Goal: Task Accomplishment & Management: Complete application form

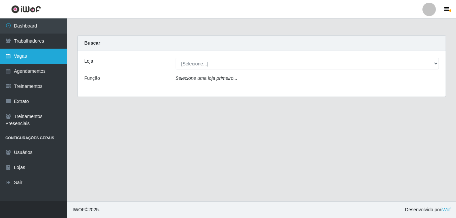
click at [17, 54] on link "Vagas" at bounding box center [33, 56] width 67 height 15
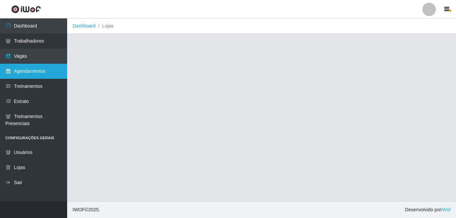
click at [45, 71] on link "Agendamentos" at bounding box center [33, 71] width 67 height 15
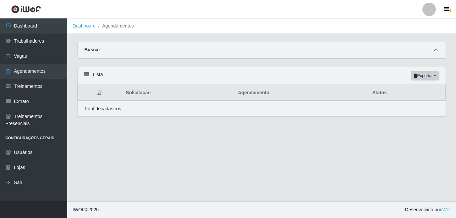
click at [435, 52] on icon at bounding box center [436, 50] width 5 height 5
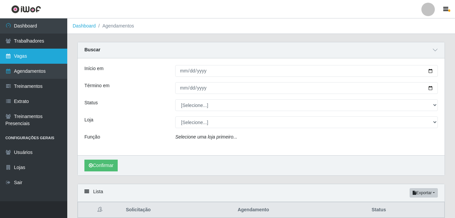
click at [35, 59] on link "Vagas" at bounding box center [33, 56] width 67 height 15
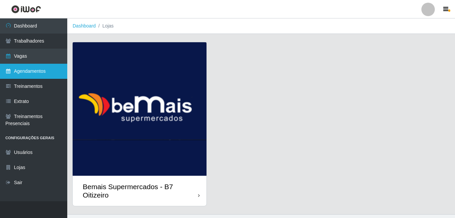
click at [36, 77] on link "Agendamentos" at bounding box center [33, 71] width 67 height 15
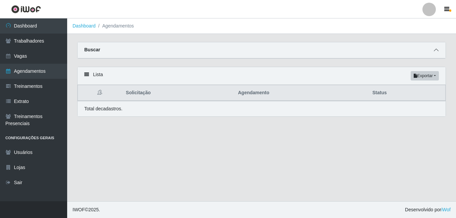
click at [436, 50] on icon at bounding box center [436, 50] width 5 height 5
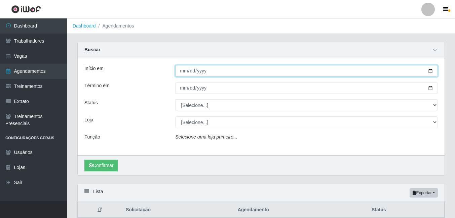
click at [191, 72] on input "Início em" at bounding box center [306, 71] width 262 height 12
click at [178, 73] on input "Início em" at bounding box center [306, 71] width 262 height 12
click at [181, 71] on input "Início em" at bounding box center [306, 71] width 262 height 12
type input "[DATE]"
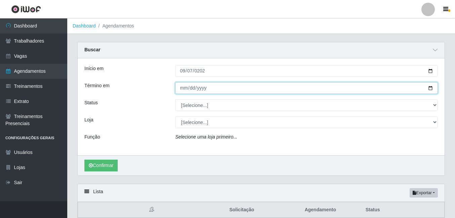
click at [180, 89] on input "Término em" at bounding box center [306, 88] width 262 height 12
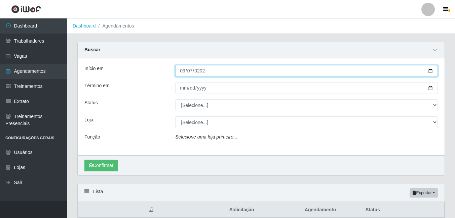
click at [183, 69] on input "[DATE]" at bounding box center [306, 71] width 262 height 12
type input "[DATE]"
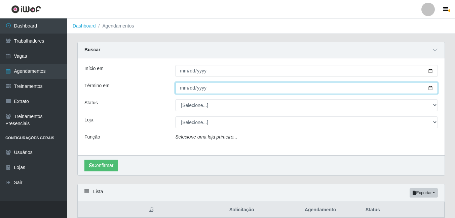
click at [181, 92] on input "Término em" at bounding box center [306, 88] width 262 height 12
type input "[DATE]"
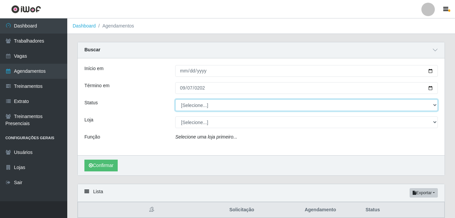
click at [192, 108] on select "[Selecione...] AGENDADO AGUARDANDO LIBERAR EM ANDAMENTO EM REVISÃO FINALIZADO C…" at bounding box center [306, 105] width 262 height 12
select select "AGENDADO"
click at [175, 100] on select "[Selecione...] AGENDADO AGUARDANDO LIBERAR EM ANDAMENTO EM REVISÃO FINALIZADO C…" at bounding box center [306, 105] width 262 height 12
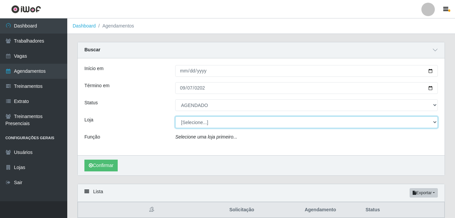
click at [196, 124] on select "[Selecione...] Bemais Supermercados - B7 Oitizeiro" at bounding box center [306, 123] width 262 height 12
select select "411"
click at [175, 117] on select "[Selecione...] Bemais Supermercados - B7 Oitizeiro" at bounding box center [306, 123] width 262 height 12
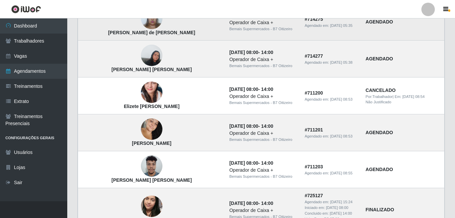
scroll to position [269, 0]
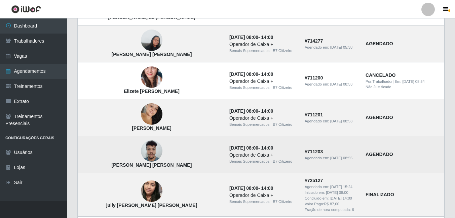
click at [141, 152] on img at bounding box center [152, 151] width 22 height 29
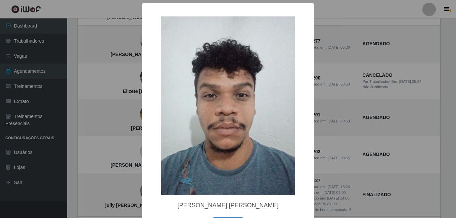
click at [108, 158] on div "× [PERSON_NAME] [PERSON_NAME] OK Cancel" at bounding box center [228, 109] width 456 height 218
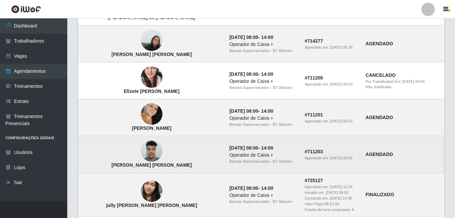
click at [141, 155] on img at bounding box center [152, 151] width 22 height 29
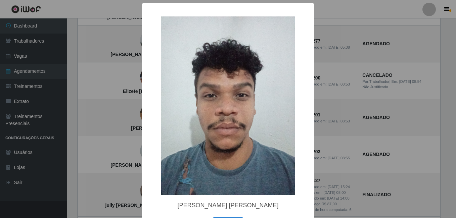
click at [125, 152] on div "× [PERSON_NAME] [PERSON_NAME] OK Cancel" at bounding box center [228, 109] width 456 height 218
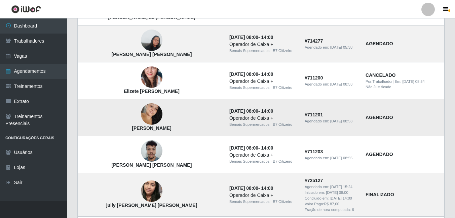
click at [141, 118] on img at bounding box center [152, 114] width 22 height 33
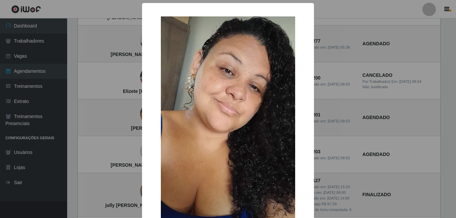
drag, startPoint x: 111, startPoint y: 116, endPoint x: 112, endPoint y: 111, distance: 4.9
click at [110, 116] on div "× [PERSON_NAME] OK Cancel" at bounding box center [228, 109] width 456 height 218
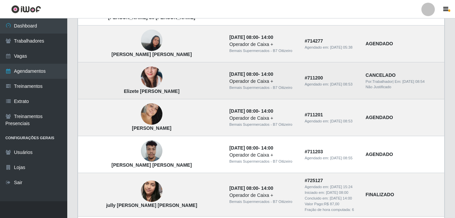
click at [141, 82] on img at bounding box center [152, 77] width 22 height 45
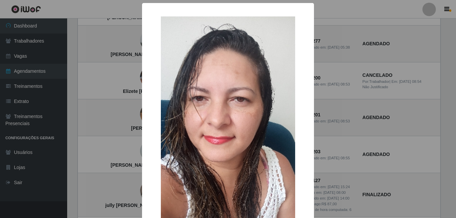
click at [157, 106] on div "×" at bounding box center [228, 158] width 159 height 297
click at [119, 90] on div "× Elizete [PERSON_NAME] OK Cancel" at bounding box center [228, 109] width 456 height 218
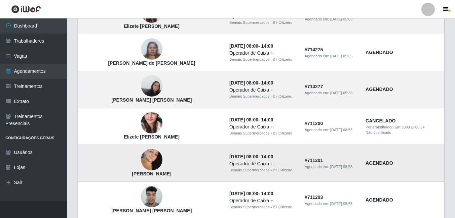
scroll to position [202, 0]
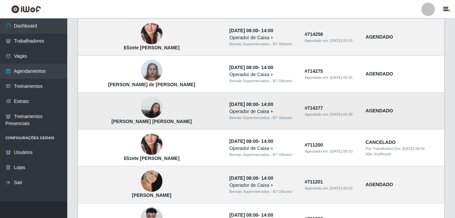
click at [141, 107] on img at bounding box center [152, 107] width 22 height 29
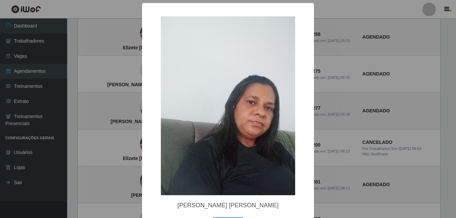
click at [109, 109] on div "× [PERSON_NAME] [PERSON_NAME] OK Cancel" at bounding box center [228, 109] width 456 height 218
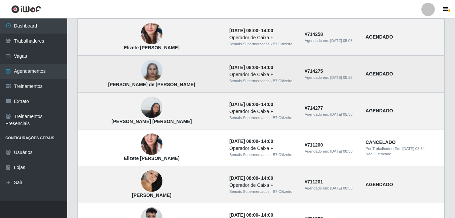
click at [141, 74] on img at bounding box center [152, 70] width 22 height 29
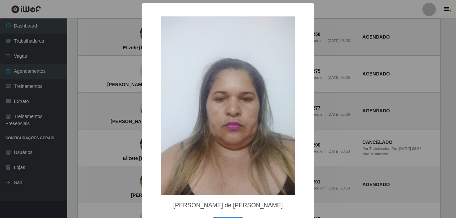
click at [112, 71] on div "× [PERSON_NAME] de [PERSON_NAME] OK Cancel" at bounding box center [228, 109] width 456 height 218
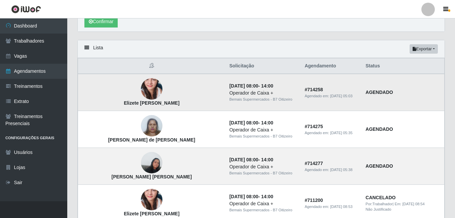
scroll to position [134, 0]
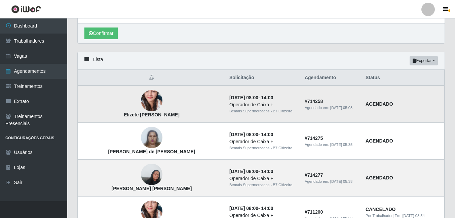
click at [146, 95] on td "Elizete [PERSON_NAME]" at bounding box center [151, 104] width 147 height 37
click at [141, 100] on img at bounding box center [152, 100] width 22 height 45
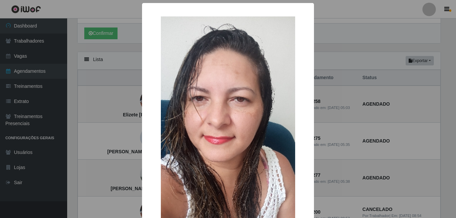
click at [66, 115] on div "× Elizete [PERSON_NAME] OK Cancel" at bounding box center [228, 109] width 456 height 218
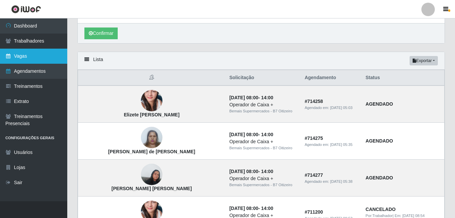
click at [22, 49] on link "Vagas" at bounding box center [33, 56] width 67 height 15
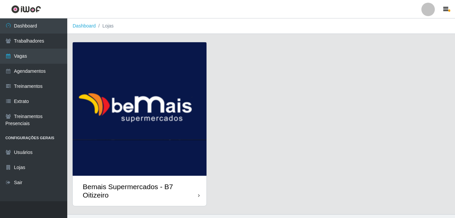
click at [114, 136] on img at bounding box center [140, 109] width 134 height 134
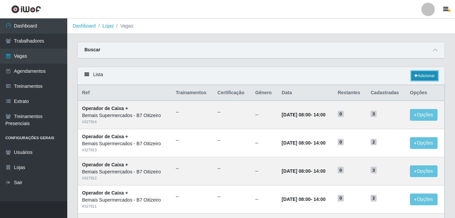
click at [433, 76] on link "Adicionar" at bounding box center [424, 75] width 27 height 9
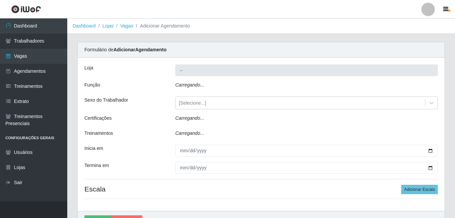
type input "Bemais Supermercados - B7 Oitizeiro"
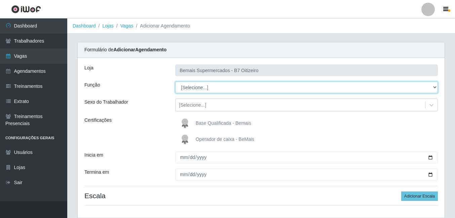
drag, startPoint x: 201, startPoint y: 89, endPoint x: 198, endPoint y: 93, distance: 4.6
click at [201, 89] on select "[Selecione...] ASG ASG + ASG ++ Auxiliar de Estacionamento Auxiliar de Estacion…" at bounding box center [306, 88] width 262 height 12
select select "72"
click at [175, 82] on select "[Selecione...] ASG ASG + ASG ++ Auxiliar de Estacionamento Auxiliar de Estacion…" at bounding box center [306, 88] width 262 height 12
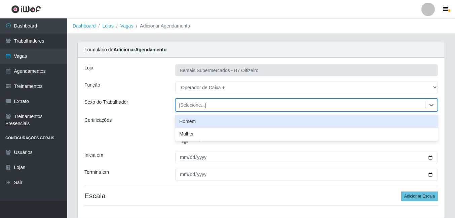
click at [215, 108] on div "[Selecione...]" at bounding box center [299, 105] width 249 height 11
click at [156, 129] on div "Certificações" at bounding box center [124, 132] width 91 height 30
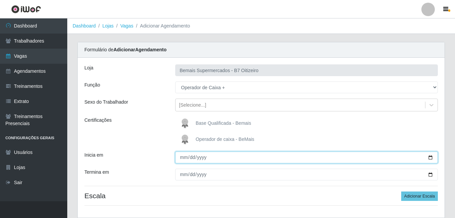
click at [184, 159] on input "Inicia em" at bounding box center [306, 158] width 262 height 12
type input "[DATE]"
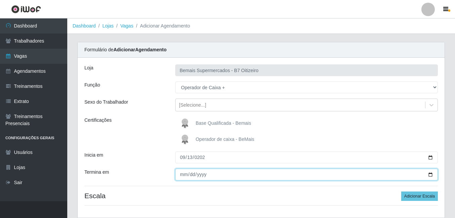
click at [184, 173] on input "Termina em" at bounding box center [306, 175] width 262 height 12
type input "[PHONE_NUMBER]"
type input "[DATE]"
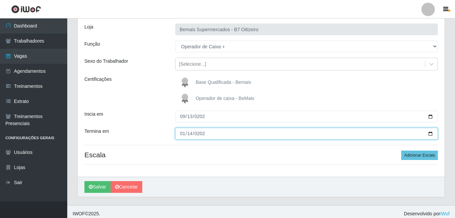
scroll to position [45, 0]
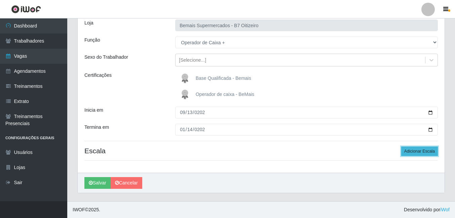
click at [428, 152] on button "Adicionar Escala" at bounding box center [419, 151] width 37 height 9
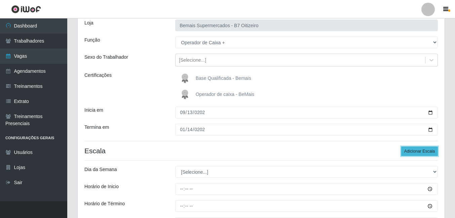
click at [428, 152] on button "Adicionar Escala" at bounding box center [419, 151] width 37 height 9
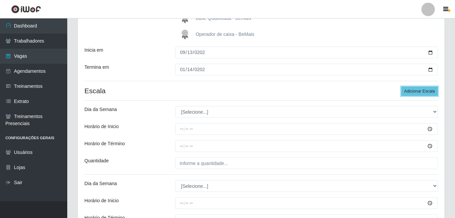
scroll to position [112, 0]
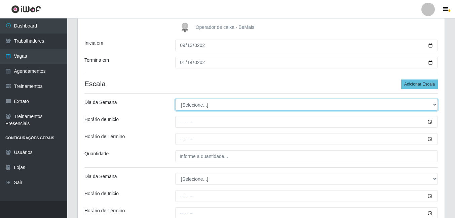
click at [231, 110] on select "[Selecione...] Segunda Terça Quarta Quinta Sexta Sábado Domingo" at bounding box center [306, 105] width 262 height 12
select select "6"
click at [175, 99] on select "[Selecione...] Segunda Terça Quarta Quinta Sexta Sábado Domingo" at bounding box center [306, 105] width 262 height 12
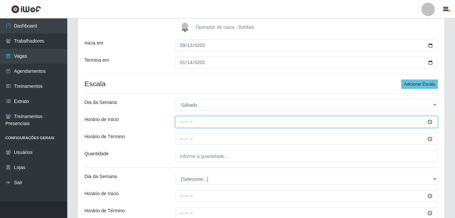
click at [182, 121] on input "Horário de Inicio" at bounding box center [306, 122] width 262 height 12
type input "08:00"
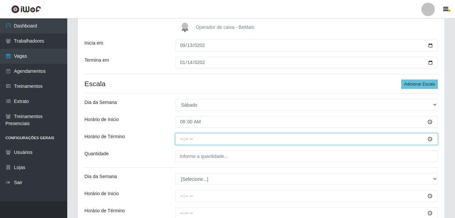
click at [179, 139] on input "Horário de Término" at bounding box center [306, 139] width 262 height 12
type input "14:00"
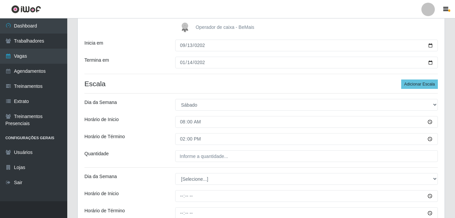
click at [198, 162] on div "Loja Bemais Supermercados - B7 Oitizeiro Função [Selecione...] ASG ASG + ASG ++…" at bounding box center [261, 100] width 367 height 309
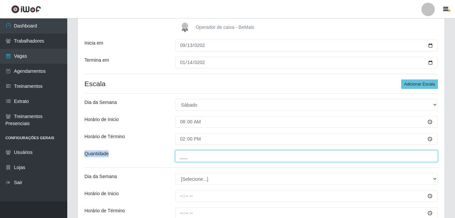
click at [202, 158] on input "___" at bounding box center [306, 157] width 262 height 12
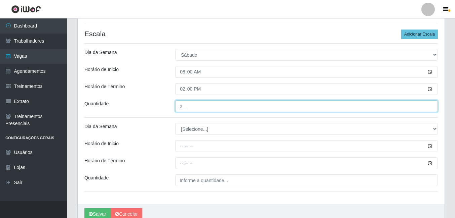
scroll to position [179, 0]
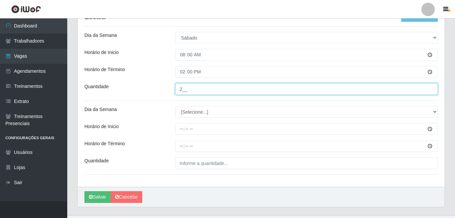
type input "2__"
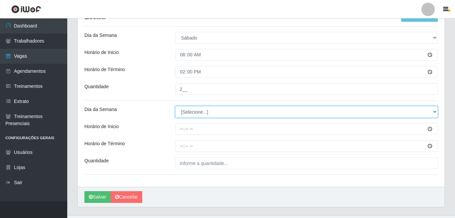
click at [204, 113] on select "[Selecione...] Segunda Terça Quarta Quinta Sexta Sábado Domingo" at bounding box center [306, 112] width 262 height 12
select select "0"
click at [175, 106] on select "[Selecione...] Segunda Terça Quarta Quinta Sexta Sábado Domingo" at bounding box center [306, 112] width 262 height 12
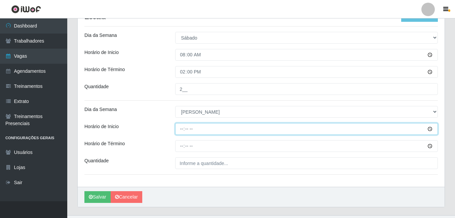
click at [194, 134] on input "Horário de Inicio" at bounding box center [306, 129] width 262 height 12
type input "08:00"
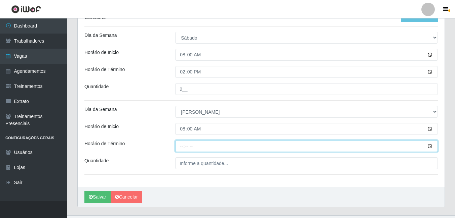
click at [183, 147] on input "Horário de Término" at bounding box center [306, 146] width 262 height 12
type input "14:00"
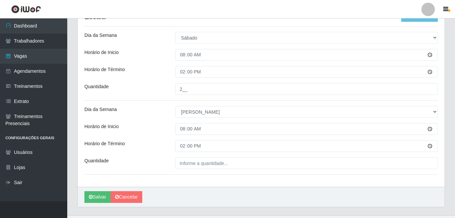
click at [206, 170] on div "Loja Bemais Supermercados - B7 Oitizeiro Função [Selecione...] ASG ASG + ASG ++…" at bounding box center [261, 32] width 367 height 309
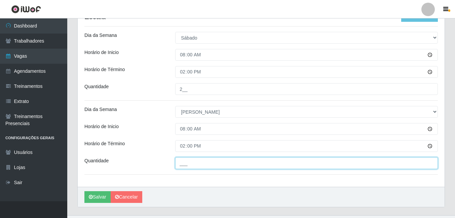
click at [210, 162] on input "___" at bounding box center [306, 164] width 262 height 12
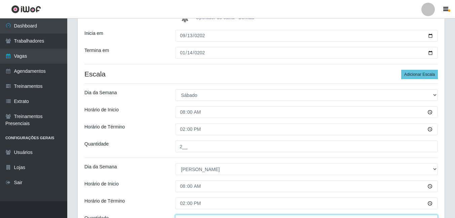
scroll to position [194, 0]
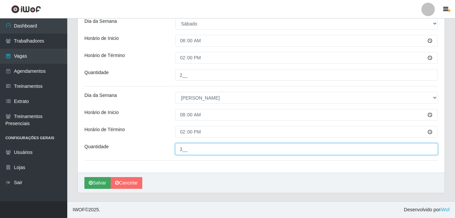
type input "3__"
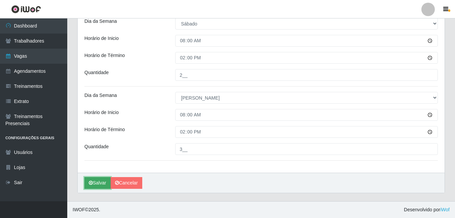
click at [101, 185] on button "Salvar" at bounding box center [97, 183] width 26 height 12
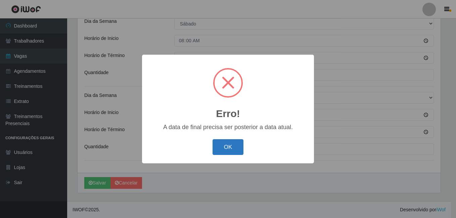
click at [235, 148] on button "OK" at bounding box center [228, 147] width 31 height 16
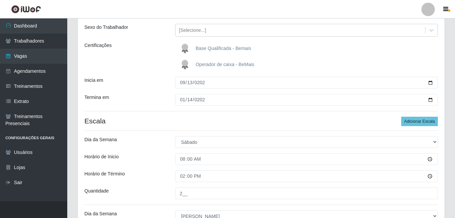
scroll to position [59, 0]
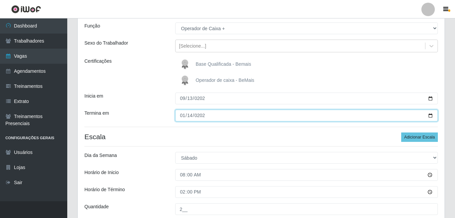
click at [190, 116] on input "[DATE]" at bounding box center [306, 116] width 262 height 12
type input "[DATE]"
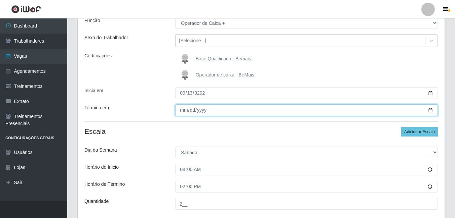
scroll to position [194, 0]
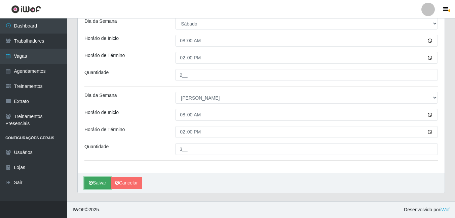
click at [101, 181] on button "Salvar" at bounding box center [97, 183] width 26 height 12
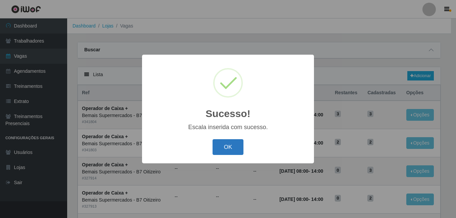
click at [232, 146] on button "OK" at bounding box center [228, 147] width 31 height 16
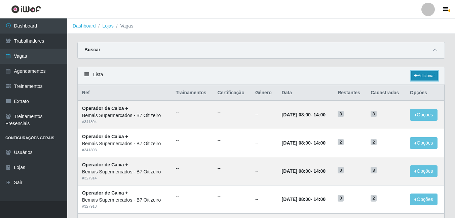
click at [419, 76] on link "Adicionar" at bounding box center [424, 75] width 27 height 9
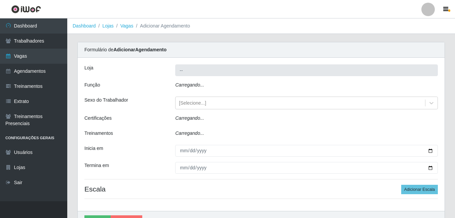
type input "Bemais Supermercados - B7 Oitizeiro"
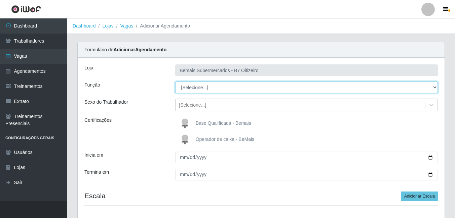
click at [208, 85] on select "[Selecione...] ASG ASG + ASG ++ Auxiliar de Estacionamento Auxiliar de Estacion…" at bounding box center [306, 88] width 262 height 12
select select "72"
click at [175, 82] on select "[Selecione...] ASG ASG + ASG ++ Auxiliar de Estacionamento Auxiliar de Estacion…" at bounding box center [306, 88] width 262 height 12
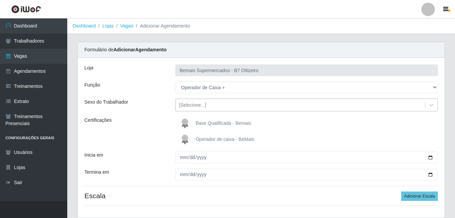
click at [203, 109] on div "[Selecione...]" at bounding box center [299, 105] width 249 height 11
click at [144, 131] on div "Certificações" at bounding box center [124, 132] width 91 height 30
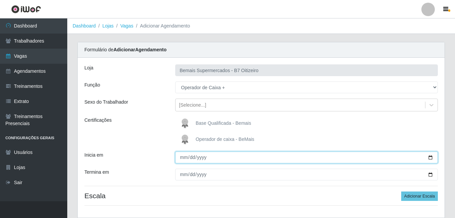
click at [183, 158] on input "Inicia em" at bounding box center [306, 158] width 262 height 12
type input "[DATE]"
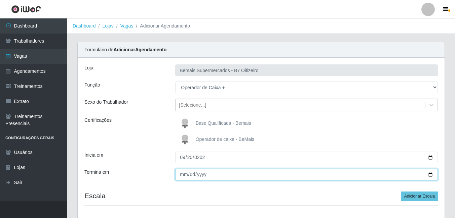
click at [185, 173] on input "Termina em" at bounding box center [306, 175] width 262 height 12
type input "[DATE]"
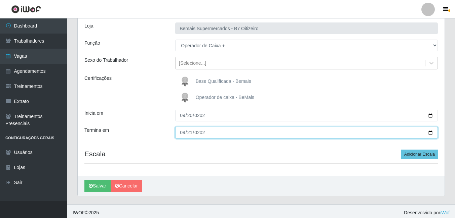
scroll to position [45, 0]
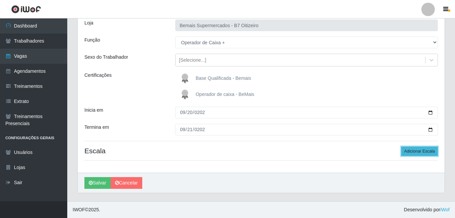
click at [415, 148] on button "Adicionar Escala" at bounding box center [419, 151] width 37 height 9
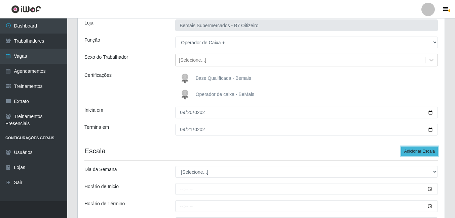
click at [419, 151] on button "Adicionar Escala" at bounding box center [419, 151] width 37 height 9
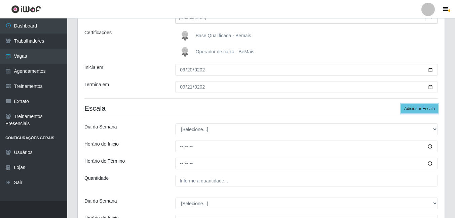
scroll to position [112, 0]
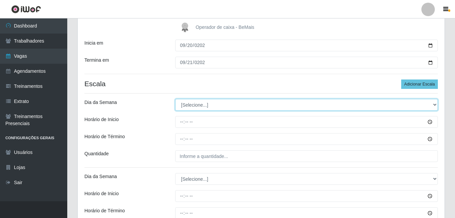
click at [210, 107] on select "[Selecione...] Segunda Terça Quarta Quinta Sexta Sábado Domingo" at bounding box center [306, 105] width 262 height 12
click at [175, 99] on select "[Selecione...] Segunda Terça Quarta Quinta Sexta Sábado Domingo" at bounding box center [306, 105] width 262 height 12
click at [204, 102] on select "[Selecione...] Segunda Terça Quarta Quinta Sexta Sábado Domingo" at bounding box center [306, 105] width 262 height 12
select select "6"
click at [175, 99] on select "[Selecione...] Segunda Terça Quarta Quinta Sexta Sábado Domingo" at bounding box center [306, 105] width 262 height 12
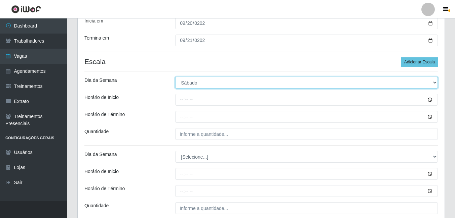
scroll to position [146, 0]
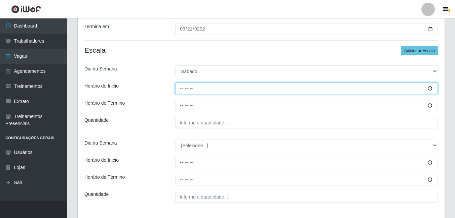
click at [180, 92] on input "Horário de Inicio" at bounding box center [306, 89] width 262 height 12
type input "08:00"
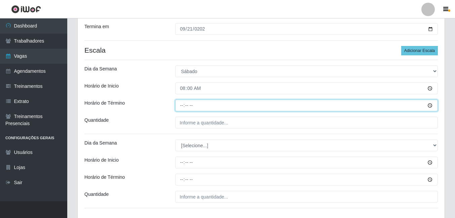
click at [180, 110] on input "Horário de Término" at bounding box center [306, 106] width 262 height 12
click at [180, 108] on input "Horário de Término" at bounding box center [306, 106] width 262 height 12
type input "14:00"
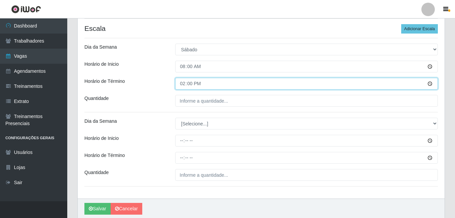
scroll to position [179, 0]
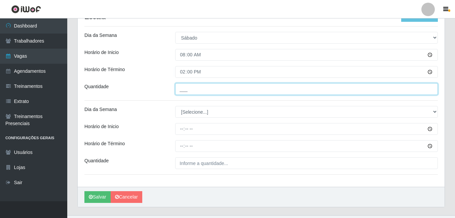
click at [186, 92] on input "___" at bounding box center [306, 89] width 262 height 12
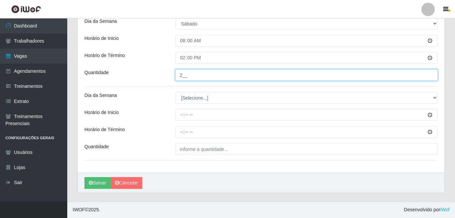
type input "2__"
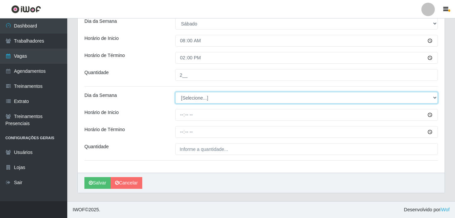
click at [186, 96] on select "[Selecione...] Segunda Terça Quarta Quinta Sexta Sábado Domingo" at bounding box center [306, 98] width 262 height 12
select select "0"
click at [175, 92] on select "[Selecione...] Segunda Terça Quarta Quinta Sexta Sábado Domingo" at bounding box center [306, 98] width 262 height 12
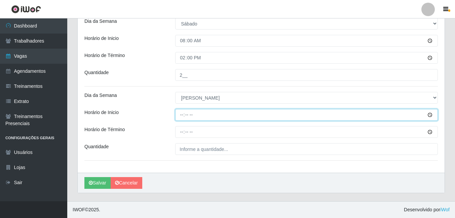
click at [184, 116] on input "Horário de Inicio" at bounding box center [306, 115] width 262 height 12
type input "08:00"
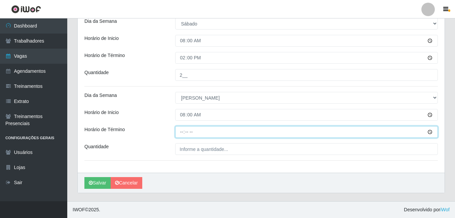
click at [181, 134] on input "Horário de Término" at bounding box center [306, 132] width 262 height 12
type input "14:00"
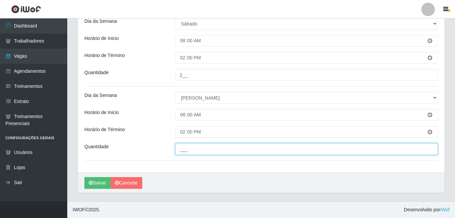
click at [189, 149] on input "___" at bounding box center [306, 149] width 262 height 12
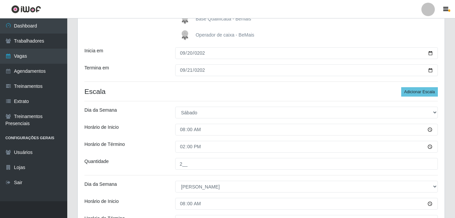
scroll to position [93, 0]
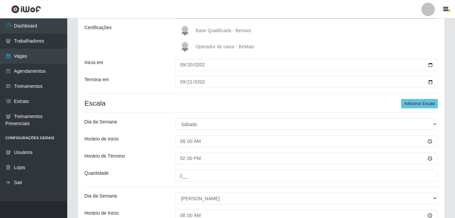
type input "3__"
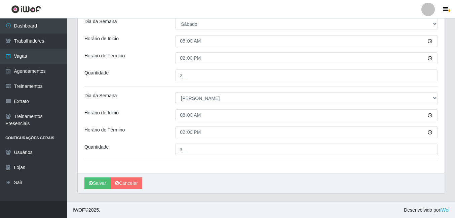
scroll to position [194, 0]
click at [97, 186] on button "Salvar" at bounding box center [97, 183] width 26 height 12
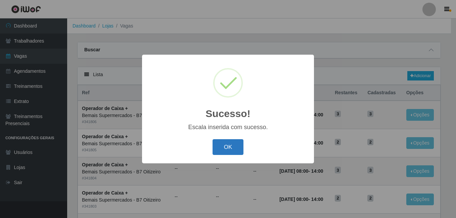
click at [219, 151] on button "OK" at bounding box center [228, 147] width 31 height 16
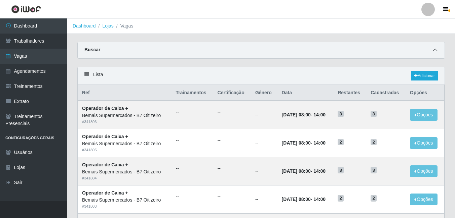
click at [434, 52] on icon at bounding box center [434, 50] width 5 height 5
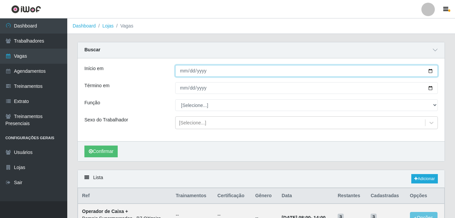
click at [179, 69] on input "Início em" at bounding box center [306, 71] width 262 height 12
type input "[DATE]"
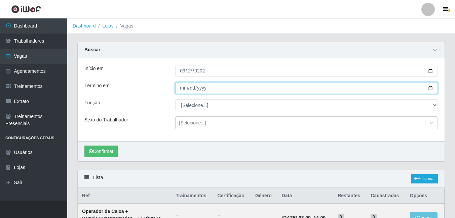
click at [181, 87] on input "Término em" at bounding box center [306, 88] width 262 height 12
type input "[DATE]"
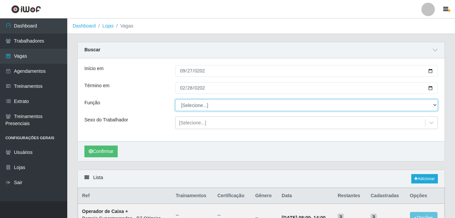
drag, startPoint x: 184, startPoint y: 100, endPoint x: 185, endPoint y: 103, distance: 3.6
click at [184, 100] on select "[Selecione...] ASG ASG + ASG ++ Auxiliar de Estacionamento Auxiliar de Estacion…" at bounding box center [306, 105] width 262 height 12
click at [186, 104] on select "[Selecione...] ASG ASG + ASG ++ Auxiliar de Estacionamento Auxiliar de Estacion…" at bounding box center [306, 105] width 262 height 12
select select "72"
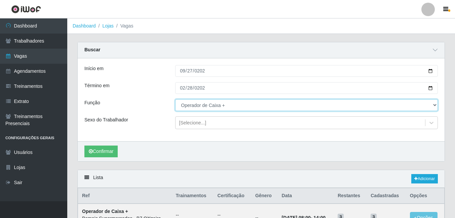
click at [175, 100] on select "[Selecione...] ASG ASG + ASG ++ Auxiliar de Estacionamento Auxiliar de Estacion…" at bounding box center [306, 105] width 262 height 12
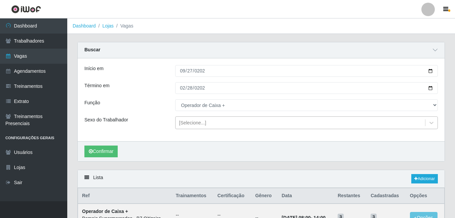
click at [202, 121] on div "[Selecione...]" at bounding box center [192, 123] width 27 height 7
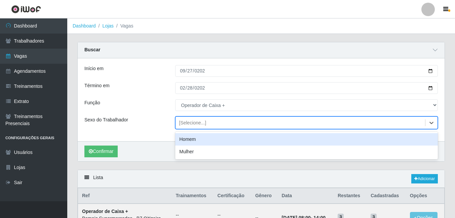
drag, startPoint x: 162, startPoint y: 132, endPoint x: 141, endPoint y: 138, distance: 21.8
click at [162, 132] on div "Início em [DATE] Término em [DATE] Função [Selecione...] ASG ASG + ASG ++ Auxil…" at bounding box center [261, 99] width 367 height 83
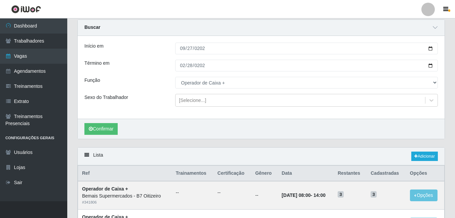
scroll to position [67, 0]
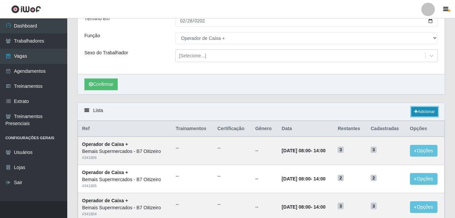
click at [418, 112] on link "Adicionar" at bounding box center [424, 111] width 27 height 9
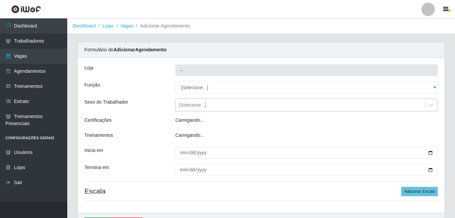
type input "Bemais Supermercados - B7 Oitizeiro"
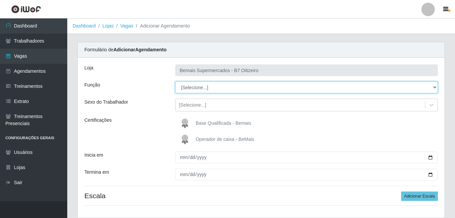
click at [189, 93] on select "[Selecione...] ASG ASG + ASG ++ Auxiliar de Estacionamento Auxiliar de Estacion…" at bounding box center [306, 88] width 262 height 12
click at [189, 90] on select "[Selecione...] ASG ASG + ASG ++ Auxiliar de Estacionamento Auxiliar de Estacion…" at bounding box center [306, 88] width 262 height 12
select select "72"
click at [175, 82] on select "[Selecione...] ASG ASG + ASG ++ Auxiliar de Estacionamento Auxiliar de Estacion…" at bounding box center [306, 88] width 262 height 12
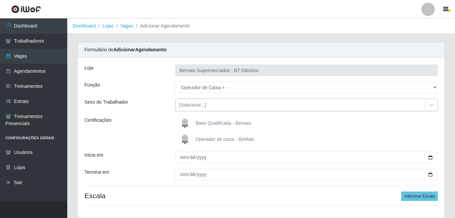
click at [203, 109] on div "[Selecione...]" at bounding box center [299, 105] width 249 height 11
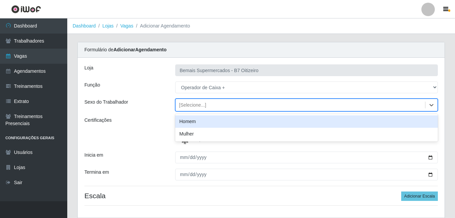
click at [160, 130] on div "Certificações" at bounding box center [124, 132] width 91 height 30
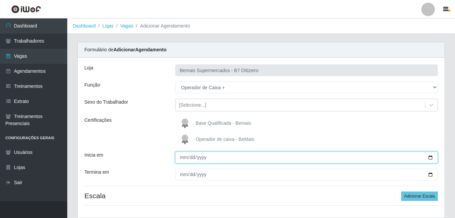
click at [179, 158] on input "Inicia em" at bounding box center [306, 158] width 262 height 12
type input "[DATE]"
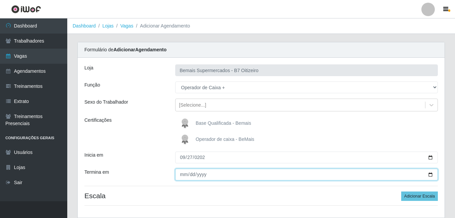
click at [185, 174] on input "Termina em" at bounding box center [306, 175] width 262 height 12
type input "0225-02-28"
type input "[DATE]"
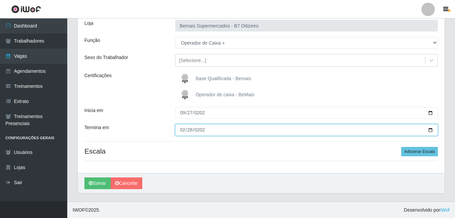
scroll to position [45, 0]
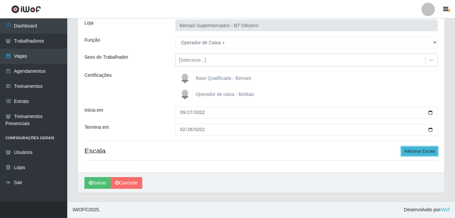
click at [406, 153] on button "Adicionar Escala" at bounding box center [419, 151] width 37 height 9
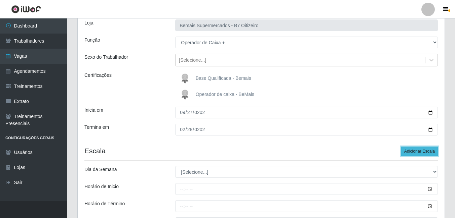
click at [406, 152] on button "Adicionar Escala" at bounding box center [419, 151] width 37 height 9
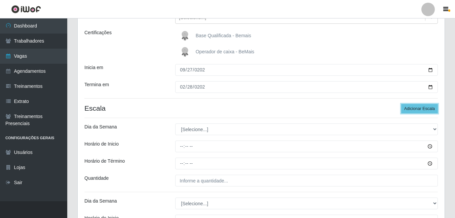
scroll to position [146, 0]
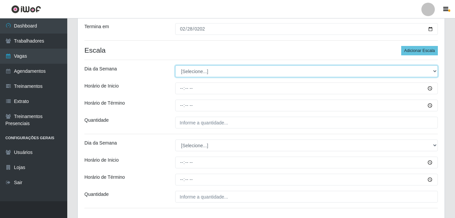
click at [196, 75] on select "[Selecione...] Segunda Terça Quarta Quinta Sexta Sábado Domingo" at bounding box center [306, 72] width 262 height 12
select select "6"
click at [175, 66] on select "[Selecione...] Segunda Terça Quarta Quinta Sexta Sábado Domingo" at bounding box center [306, 72] width 262 height 12
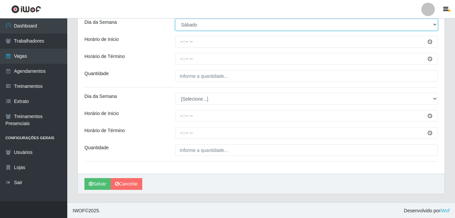
scroll to position [194, 0]
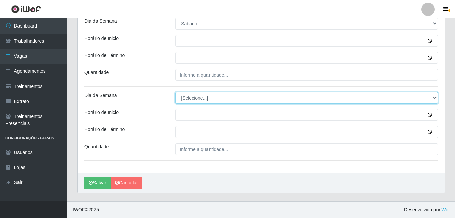
click at [191, 99] on select "[Selecione...] Segunda Terça Quarta Quinta Sexta Sábado Domingo" at bounding box center [306, 98] width 262 height 12
select select "0"
click at [175, 92] on select "[Selecione...] Segunda Terça Quarta Quinta Sexta Sábado Domingo" at bounding box center [306, 98] width 262 height 12
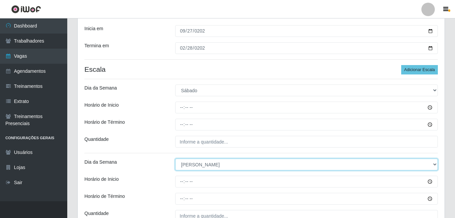
scroll to position [126, 0]
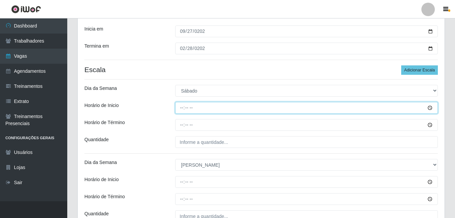
click at [182, 109] on input "Horário de Inicio" at bounding box center [306, 108] width 262 height 12
type input "08:00"
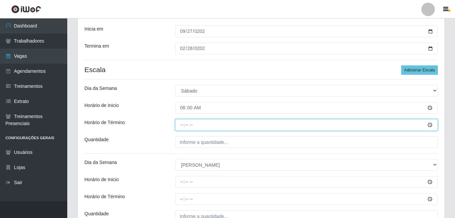
click at [183, 122] on input "Horário de Término" at bounding box center [306, 125] width 262 height 12
type input "12:00"
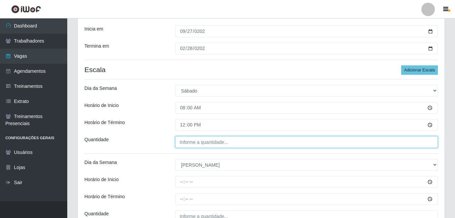
click at [198, 137] on input "Quantidade" at bounding box center [306, 142] width 262 height 12
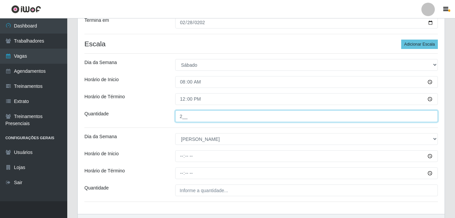
scroll to position [194, 0]
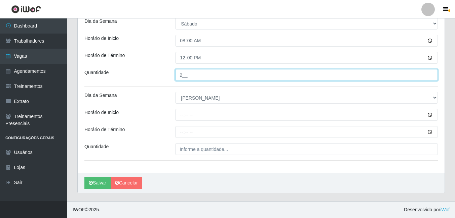
type input "2__"
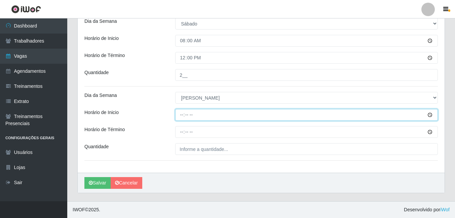
click at [184, 111] on input "Horário de Inicio" at bounding box center [306, 115] width 262 height 12
type input "08:00"
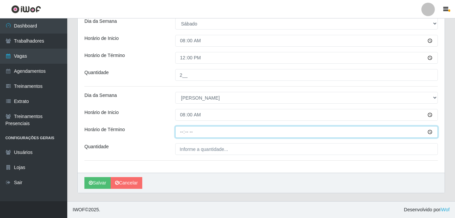
click at [181, 134] on input "Horário de Término" at bounding box center [306, 132] width 262 height 12
type input "14:00"
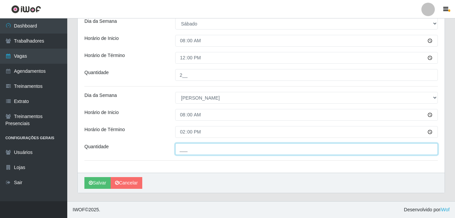
click at [188, 150] on input "___" at bounding box center [306, 149] width 262 height 12
type input "3__"
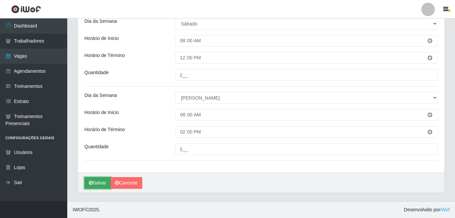
click at [90, 185] on icon "submit" at bounding box center [91, 183] width 4 height 5
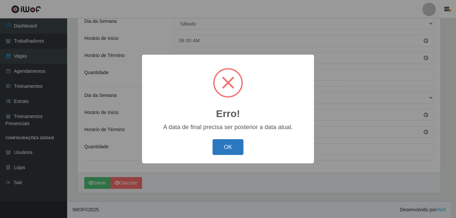
click at [224, 151] on button "OK" at bounding box center [228, 147] width 31 height 16
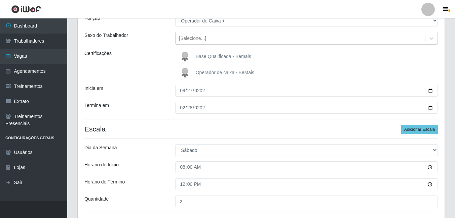
scroll to position [67, 0]
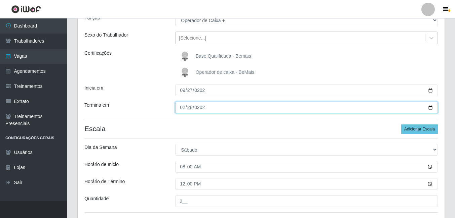
click at [188, 109] on input "[DATE]" at bounding box center [306, 108] width 262 height 12
type input "[DATE]"
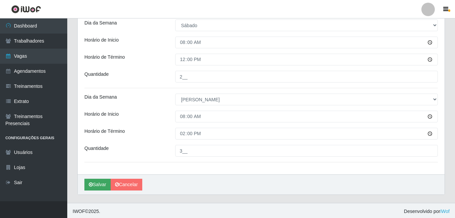
scroll to position [194, 0]
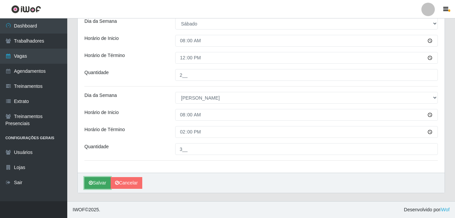
click at [98, 186] on button "Salvar" at bounding box center [97, 183] width 26 height 12
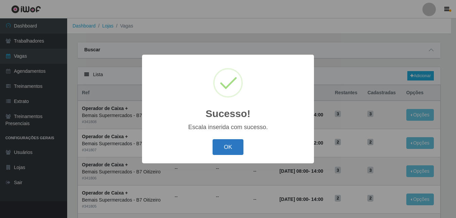
drag, startPoint x: 229, startPoint y: 145, endPoint x: 236, endPoint y: 143, distance: 7.2
click at [229, 145] on button "OK" at bounding box center [228, 147] width 31 height 16
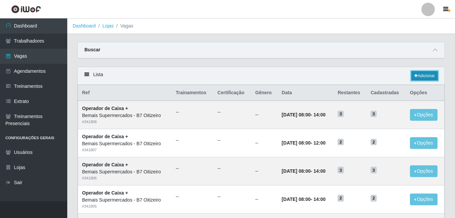
click at [423, 73] on link "Adicionar" at bounding box center [424, 75] width 27 height 9
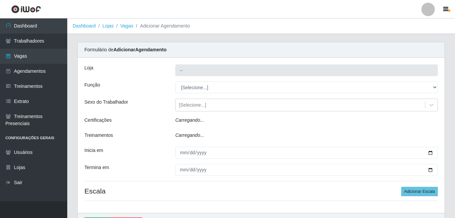
type input "Bemais Supermercados - B7 Oitizeiro"
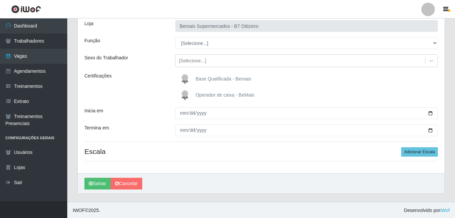
scroll to position [45, 0]
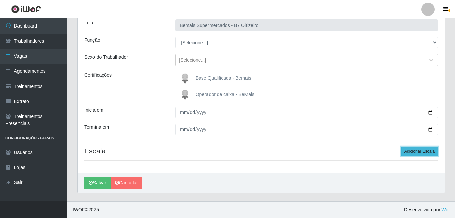
click at [428, 151] on button "Adicionar Escala" at bounding box center [419, 151] width 37 height 9
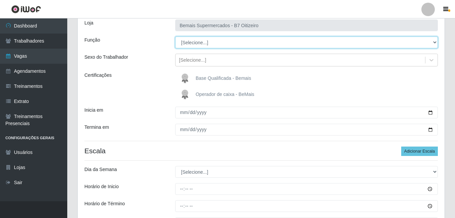
click at [197, 45] on select "[Selecione...] ASG ASG + ASG ++ Auxiliar de Estacionamento Auxiliar de Estacion…" at bounding box center [306, 43] width 262 height 12
select select "72"
click at [175, 37] on select "[Selecione...] ASG ASG + ASG ++ Auxiliar de Estacionamento Auxiliar de Estacion…" at bounding box center [306, 43] width 262 height 12
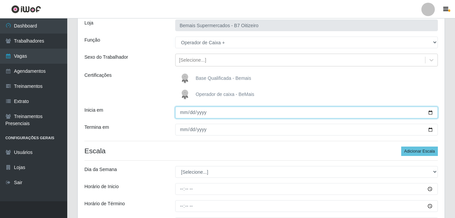
click at [182, 111] on input "Inicia em" at bounding box center [306, 113] width 262 height 12
type input "[DATE]"
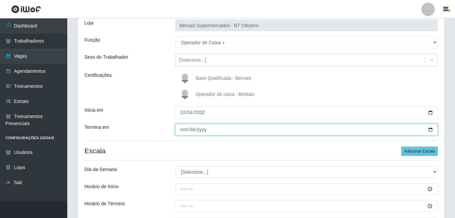
click at [185, 128] on input "Termina em" at bounding box center [306, 130] width 262 height 12
type input "[DATE]"
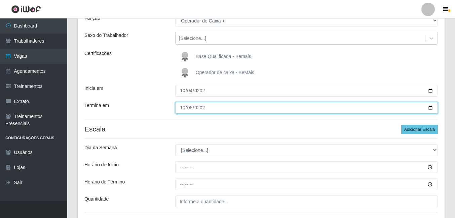
scroll to position [79, 0]
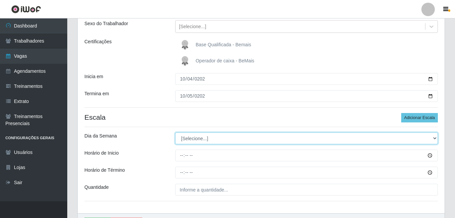
drag, startPoint x: 205, startPoint y: 138, endPoint x: 207, endPoint y: 145, distance: 7.6
click at [205, 138] on select "[Selecione...] Segunda Terça Quarta Quinta Sexta Sábado Domingo" at bounding box center [306, 139] width 262 height 12
select select "6"
click at [175, 133] on select "[Selecione...] Segunda Terça Quarta Quinta Sexta Sábado Domingo" at bounding box center [306, 139] width 262 height 12
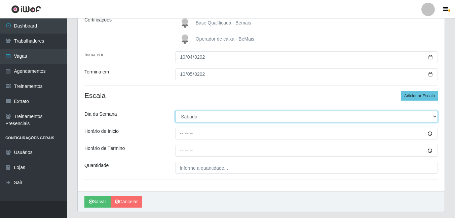
scroll to position [112, 0]
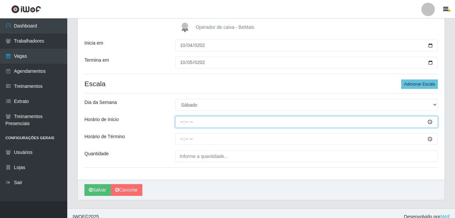
click at [179, 122] on input "Horário de Inicio" at bounding box center [306, 122] width 262 height 12
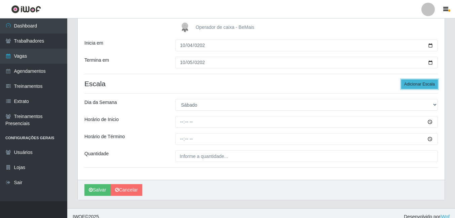
click at [421, 83] on button "Adicionar Escala" at bounding box center [419, 84] width 37 height 9
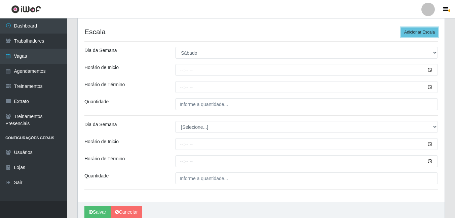
scroll to position [179, 0]
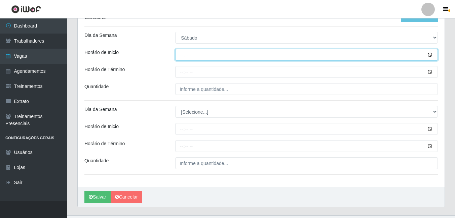
click at [181, 53] on input "Horário de Inicio" at bounding box center [306, 55] width 262 height 12
type input "08:00"
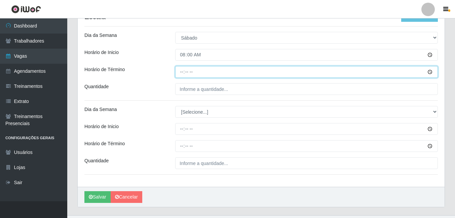
click at [183, 72] on input "Horário de Término" at bounding box center [306, 72] width 262 height 12
type input "14:00"
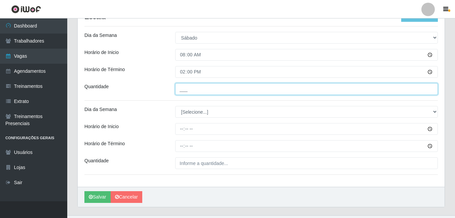
click at [185, 87] on input "___" at bounding box center [306, 89] width 262 height 12
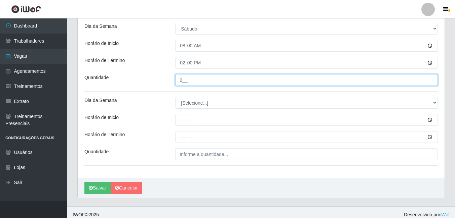
scroll to position [194, 0]
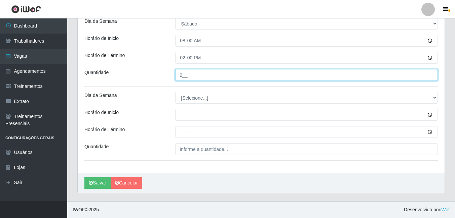
type input "2__"
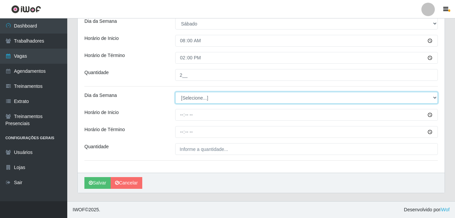
click at [188, 101] on select "[Selecione...] Segunda Terça Quarta Quinta Sexta Sábado Domingo" at bounding box center [306, 98] width 262 height 12
select select "0"
click at [175, 92] on select "[Selecione...] Segunda Terça Quarta Quinta Sexta Sábado Domingo" at bounding box center [306, 98] width 262 height 12
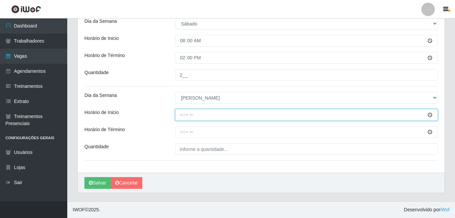
click at [179, 116] on input "Horário de Inicio" at bounding box center [306, 115] width 262 height 12
type input "08:00"
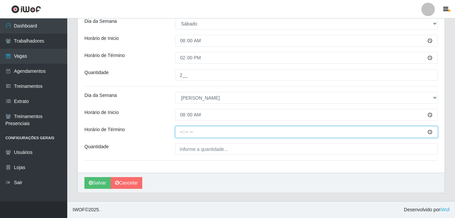
click at [182, 130] on input "Horário de Término" at bounding box center [306, 132] width 262 height 12
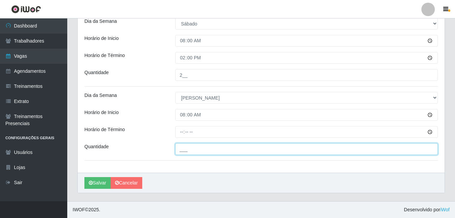
click at [199, 145] on input "___" at bounding box center [306, 149] width 262 height 12
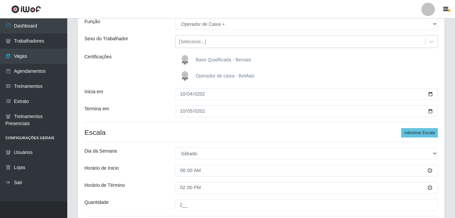
scroll to position [59, 0]
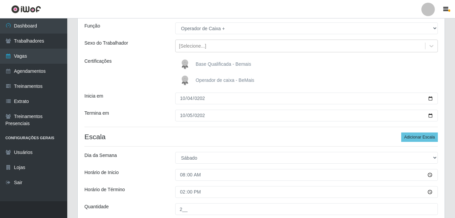
type input "3__"
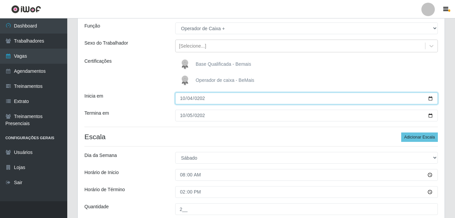
click at [184, 100] on input "[DATE]" at bounding box center [306, 99] width 262 height 12
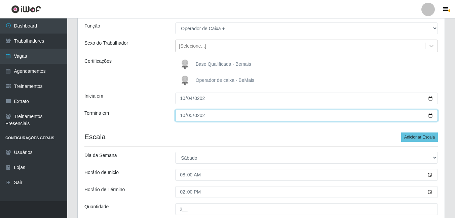
click at [181, 115] on input "[DATE]" at bounding box center [306, 116] width 262 height 12
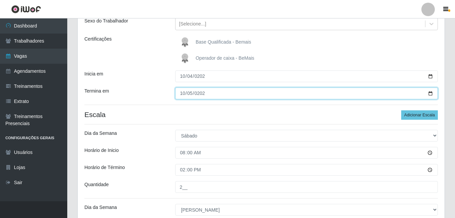
scroll to position [93, 0]
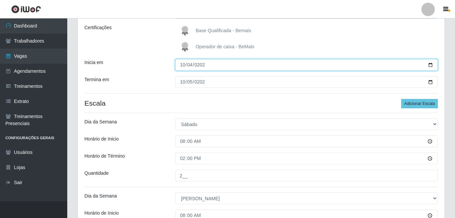
click at [184, 67] on input "[DATE]" at bounding box center [306, 65] width 262 height 12
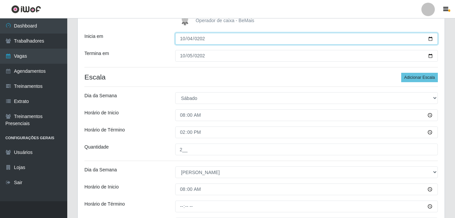
scroll to position [194, 0]
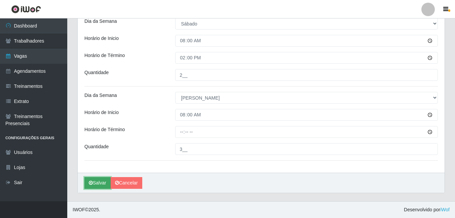
click at [96, 182] on button "Salvar" at bounding box center [97, 183] width 26 height 12
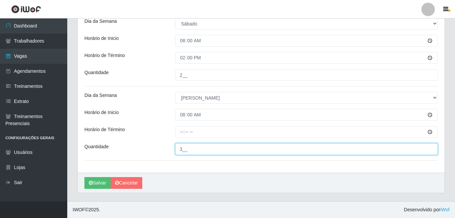
click at [187, 147] on input "3__" at bounding box center [306, 149] width 262 height 12
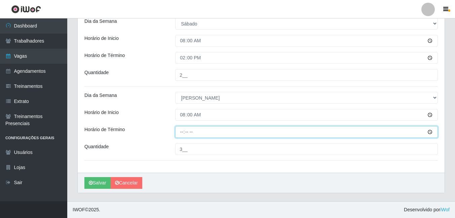
click at [186, 132] on input "Horário de Término" at bounding box center [306, 132] width 262 height 12
click at [188, 130] on input "Horário de Término" at bounding box center [306, 132] width 262 height 12
type input "14:00"
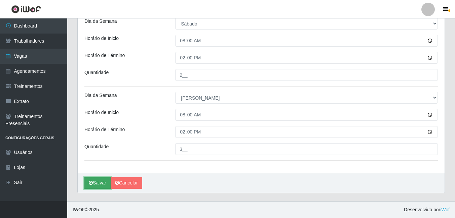
click at [92, 185] on icon "submit" at bounding box center [91, 183] width 4 height 5
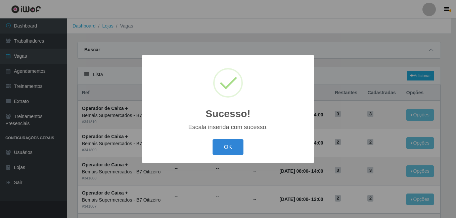
drag, startPoint x: 231, startPoint y: 145, endPoint x: 165, endPoint y: 21, distance: 140.4
click at [231, 143] on button "OK" at bounding box center [228, 147] width 31 height 16
